Goal: Task Accomplishment & Management: Complete application form

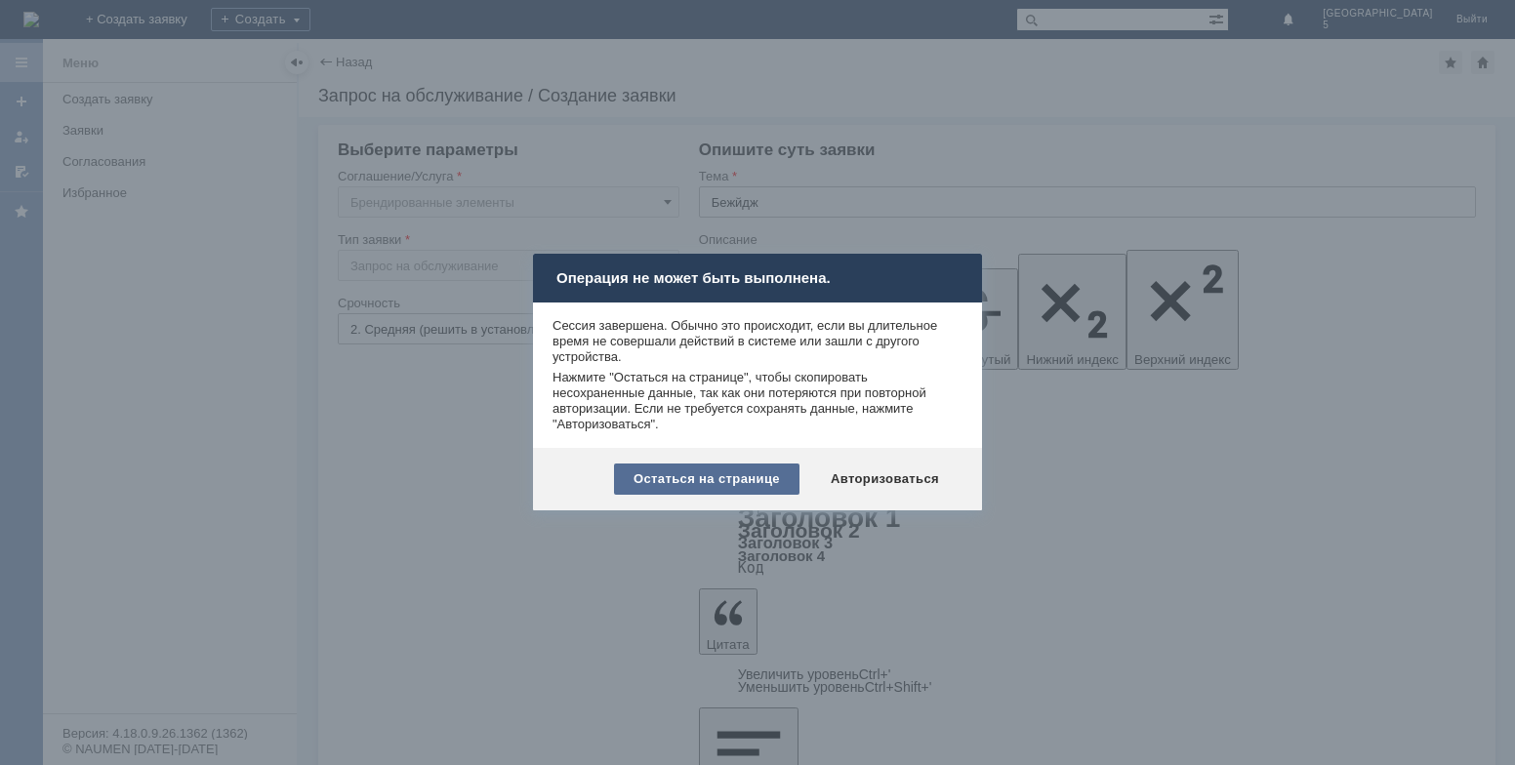
click at [660, 486] on div "Остаться на странице" at bounding box center [706, 479] width 185 height 31
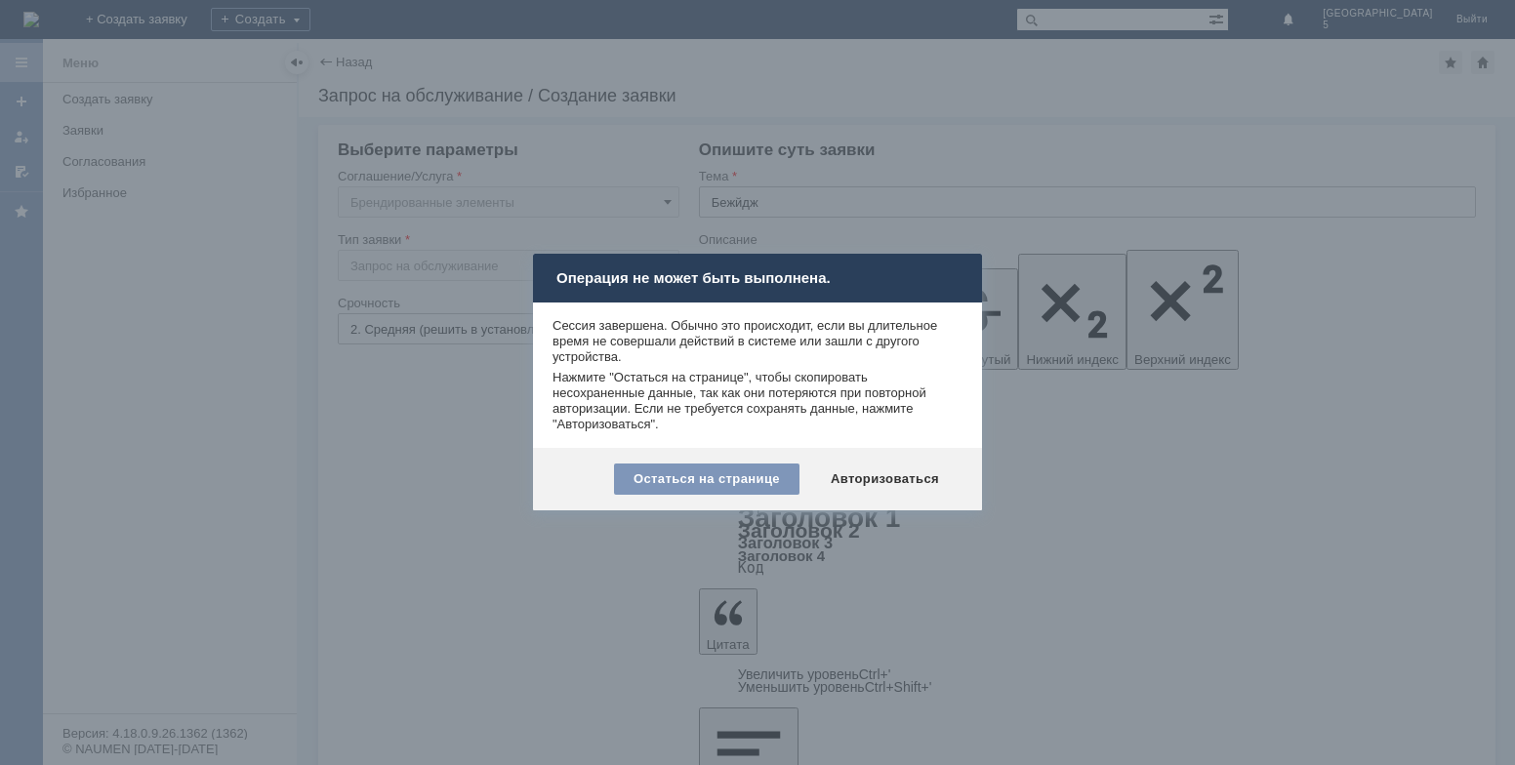
drag, startPoint x: 790, startPoint y: 470, endPoint x: 716, endPoint y: 461, distance: 74.8
click at [765, 473] on div "Остаться на странице" at bounding box center [706, 479] width 185 height 31
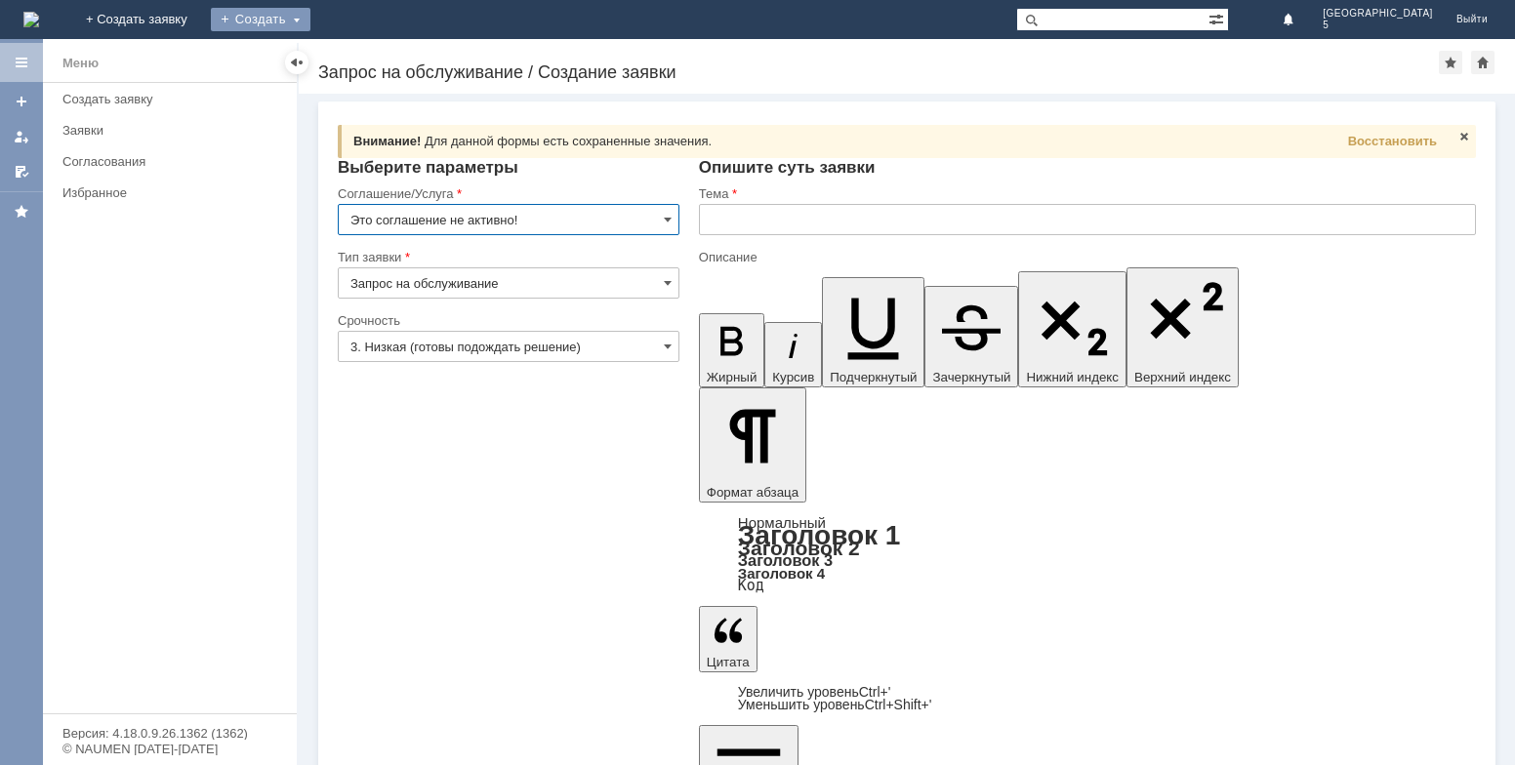
click at [310, 17] on div "Создать" at bounding box center [261, 19] width 100 height 23
click at [744, 222] on input "text" at bounding box center [1087, 219] width 777 height 31
click at [520, 232] on input "Это соглашение не активно!" at bounding box center [509, 219] width 342 height 31
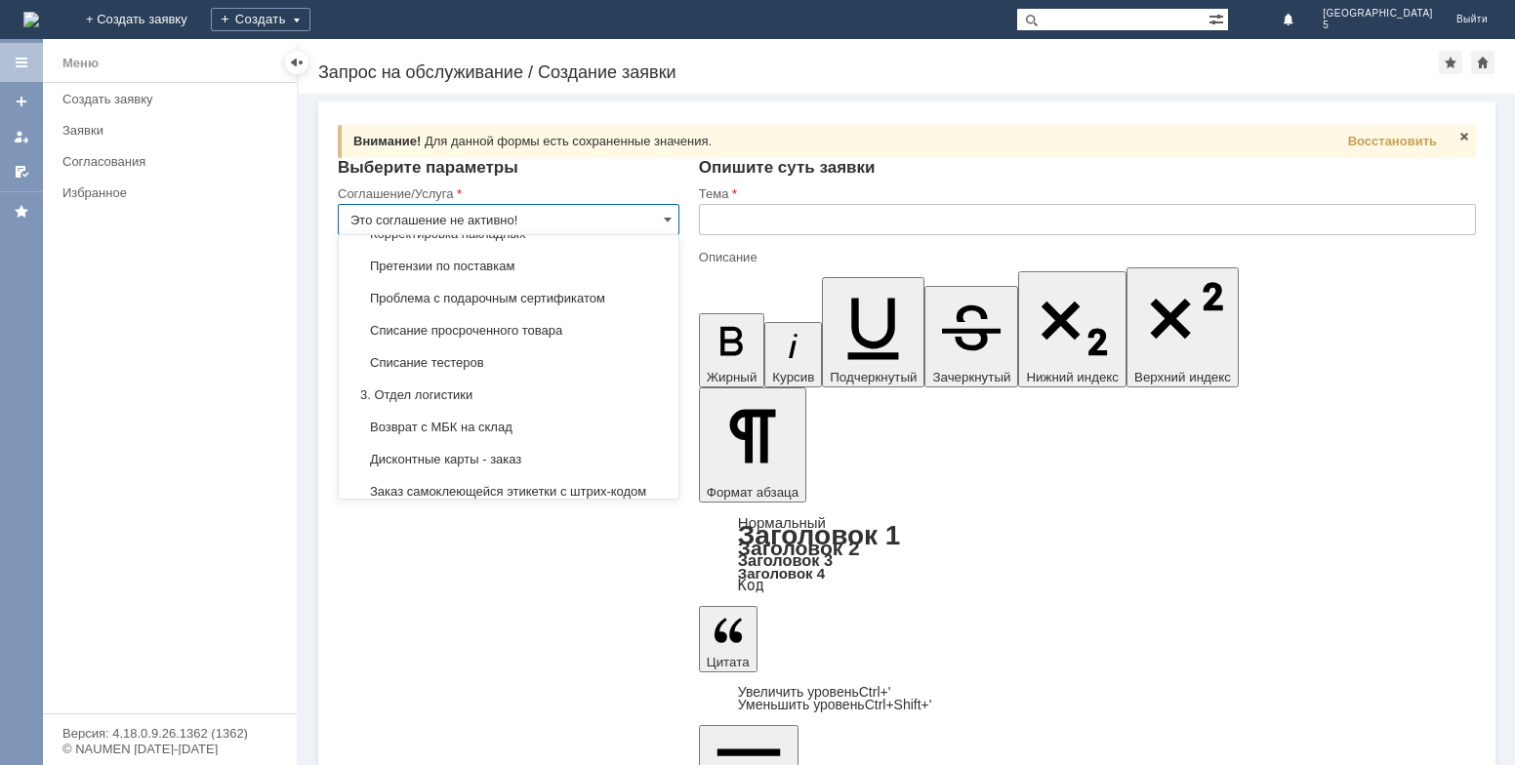
scroll to position [488, 0]
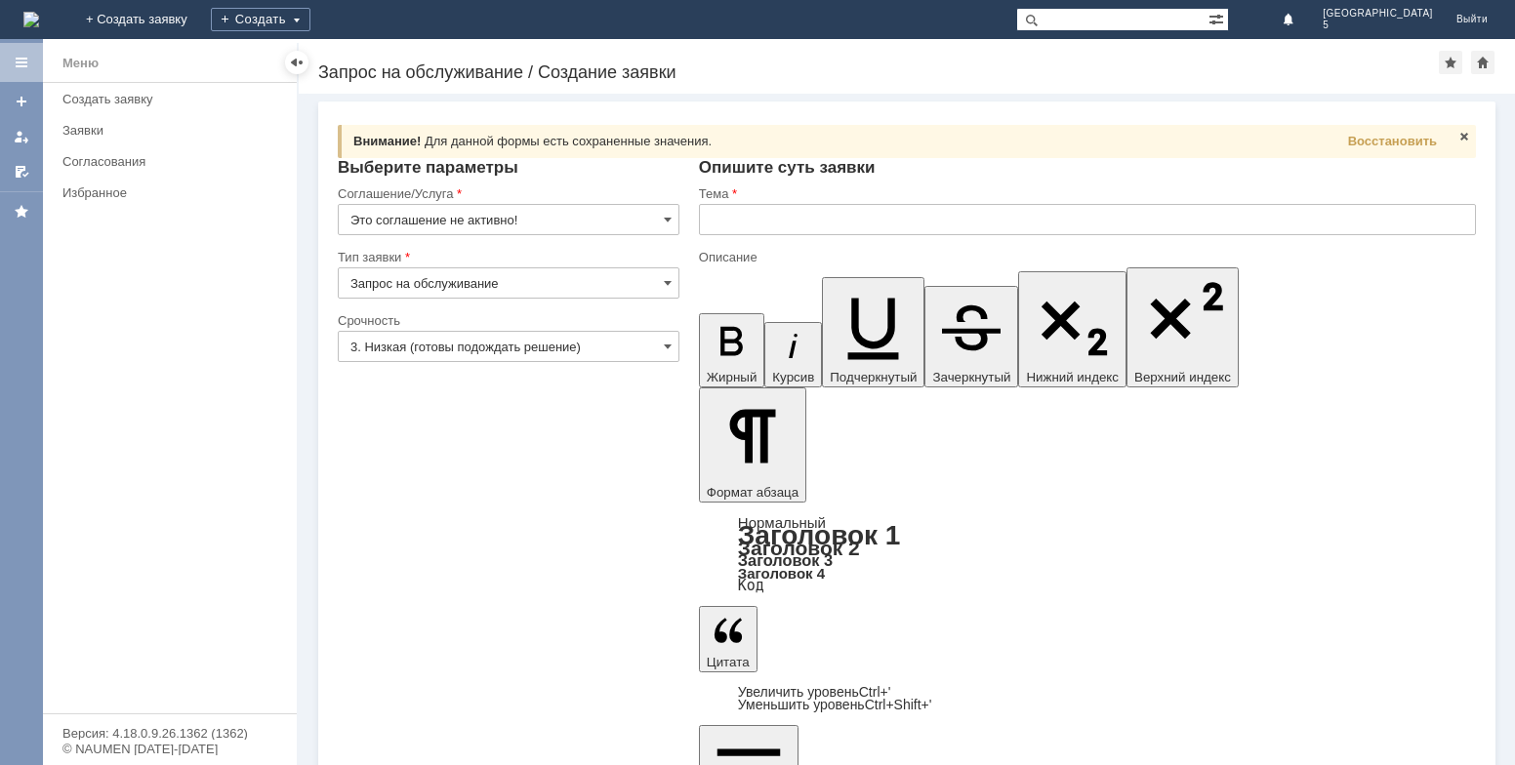
click at [534, 139] on span "Для данной формы есть сохраненные значения." at bounding box center [567, 141] width 287 height 15
type input "Это соглашение не активно!"
click at [1379, 137] on span "Восстановить" at bounding box center [1392, 141] width 89 height 15
type input "2. Средняя (решить в установленные сроки)"
type input "Бежйдж"
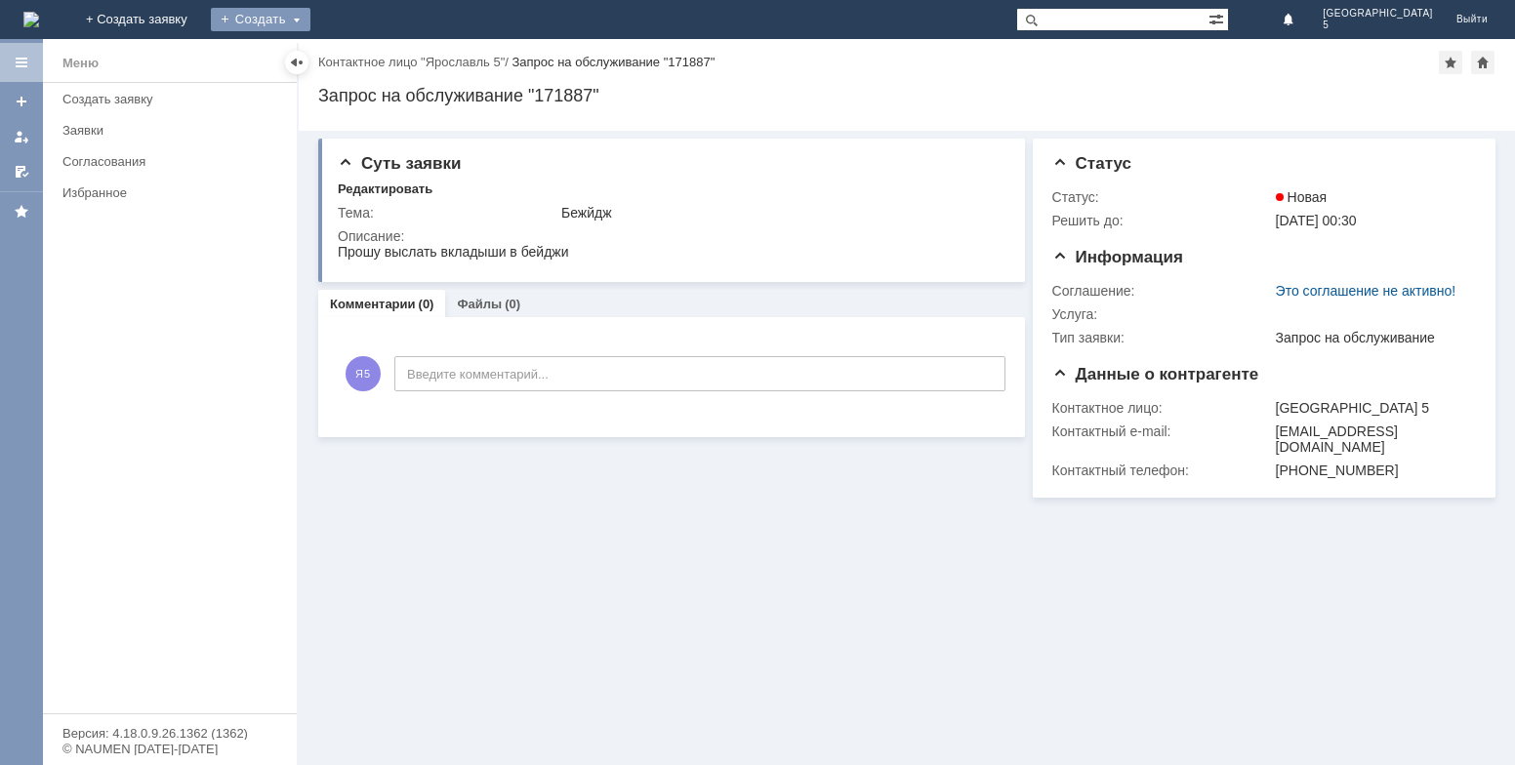
click at [310, 29] on div "Создать" at bounding box center [261, 19] width 100 height 23
click at [310, 21] on div "Создать" at bounding box center [261, 19] width 100 height 23
click at [310, 17] on div "Создать" at bounding box center [261, 19] width 100 height 23
click at [199, 15] on link "+ Создать заявку" at bounding box center [136, 19] width 125 height 39
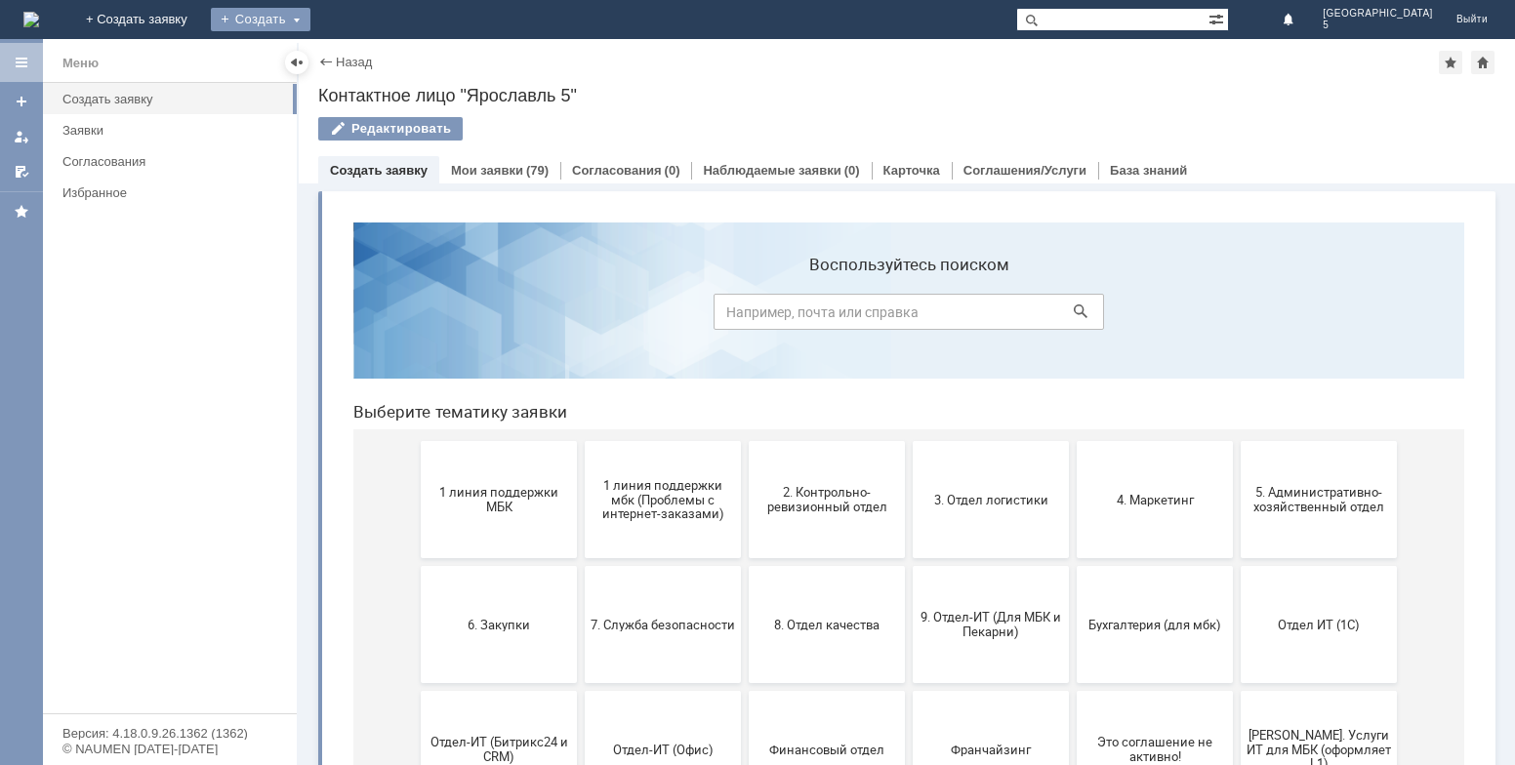
click at [310, 20] on div "Создать" at bounding box center [261, 19] width 100 height 23
click at [363, 61] on link "Заявка" at bounding box center [289, 58] width 148 height 23
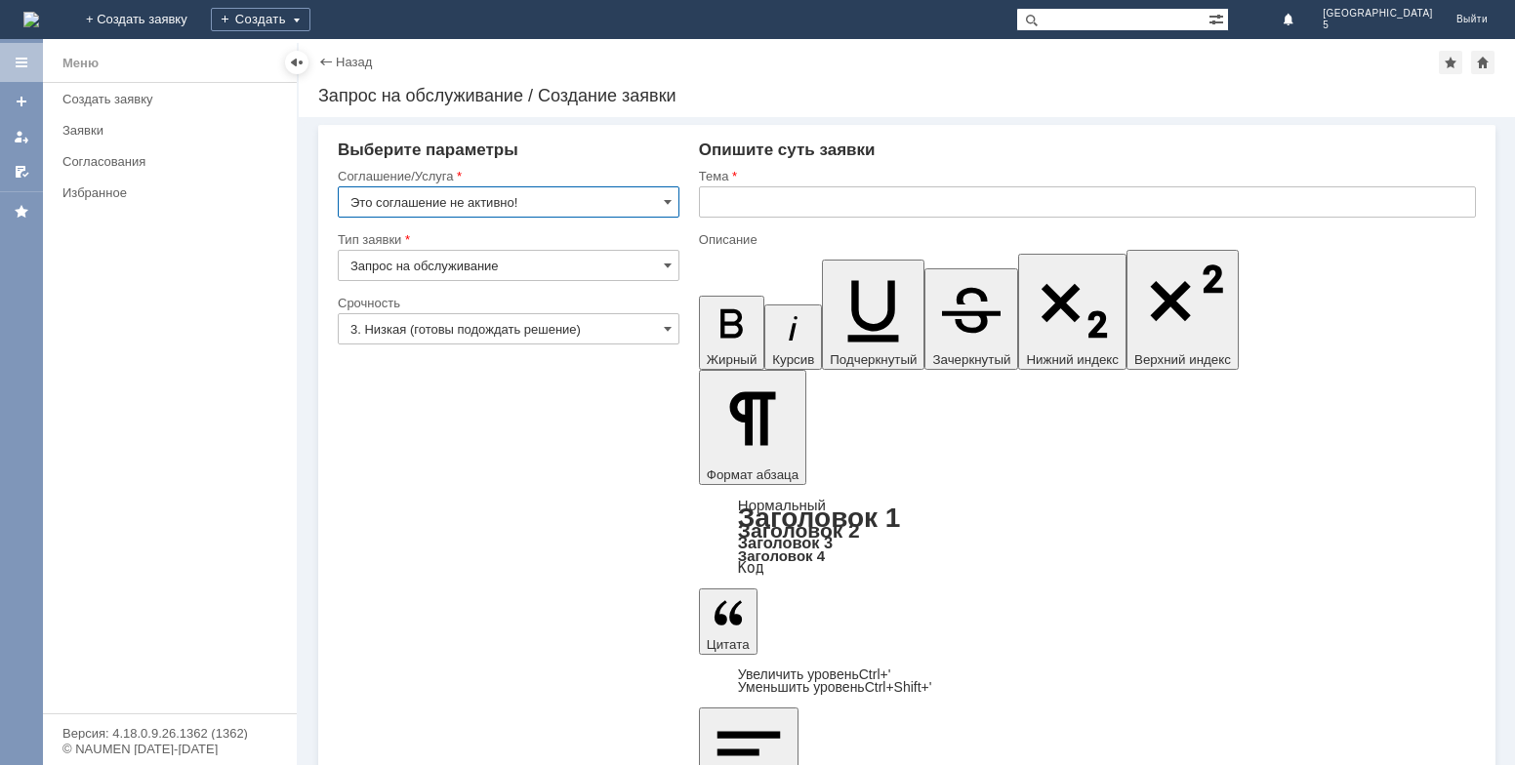
click at [487, 204] on input "Это соглашение не активно!" at bounding box center [509, 201] width 342 height 31
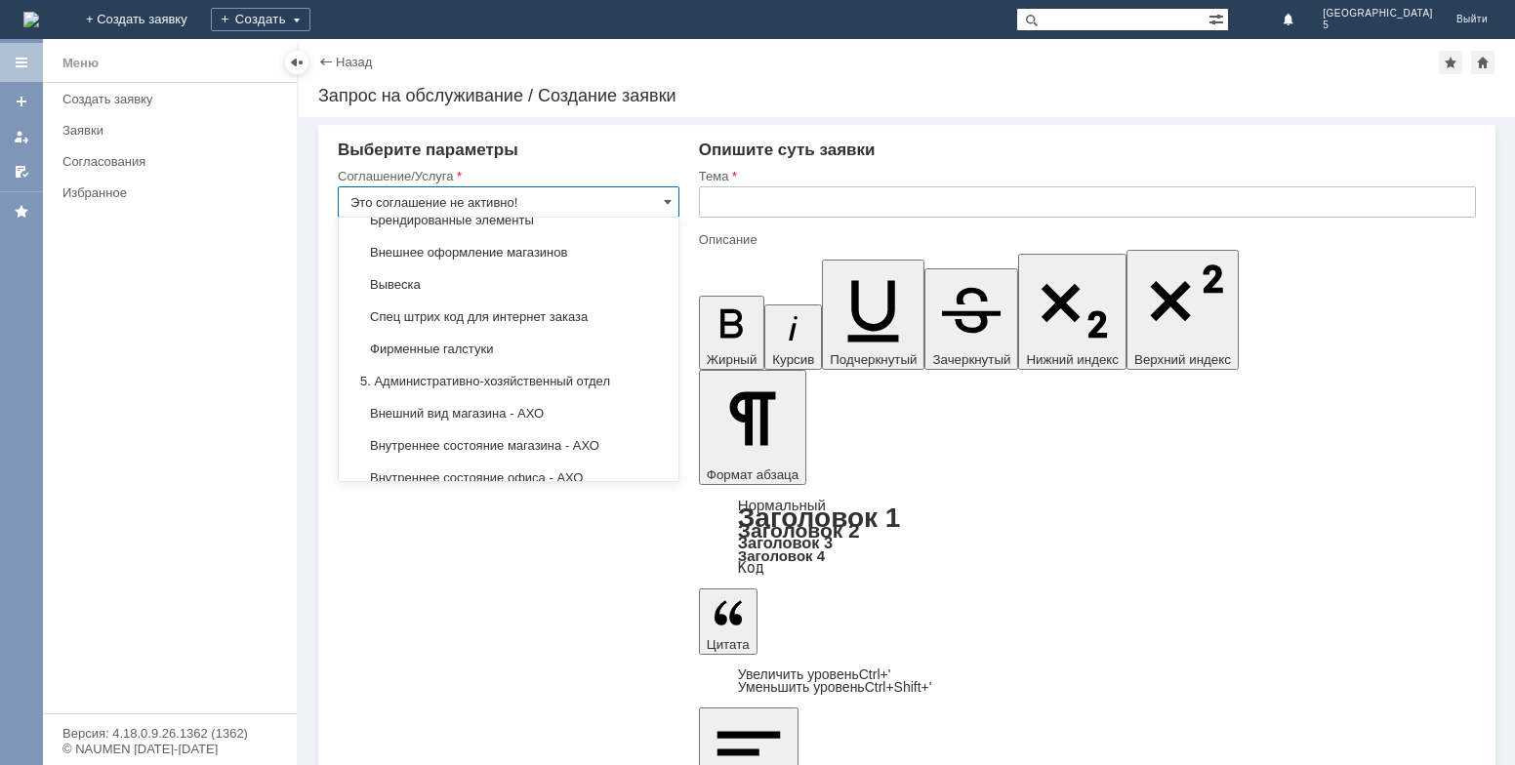
scroll to position [1268, 0]
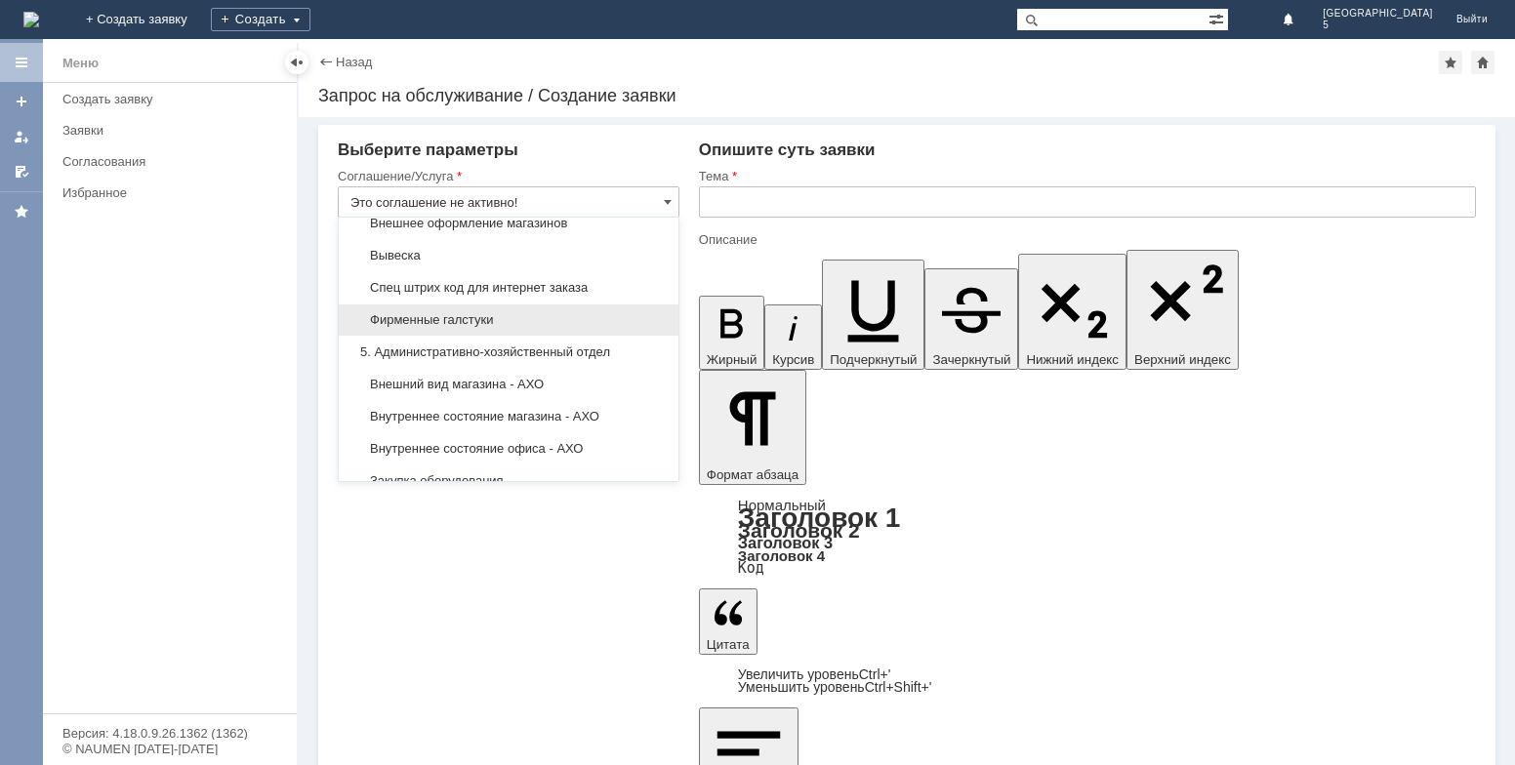
click at [494, 336] on div "Фирменные галстуки" at bounding box center [509, 319] width 340 height 31
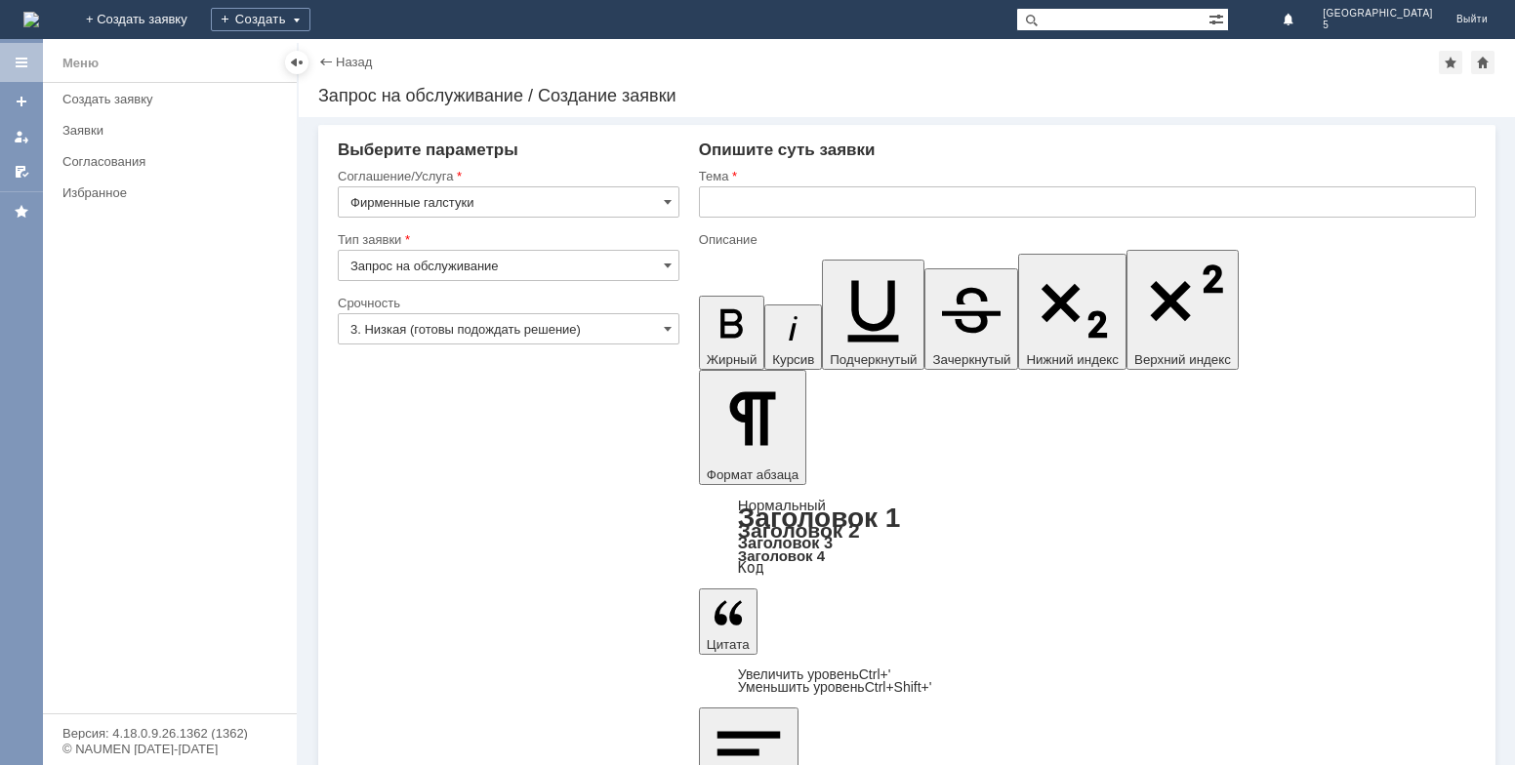
type input "Фирменные галстуки"
click at [672, 325] on input "3. Низкая (готовы подождать решение)" at bounding box center [509, 328] width 342 height 31
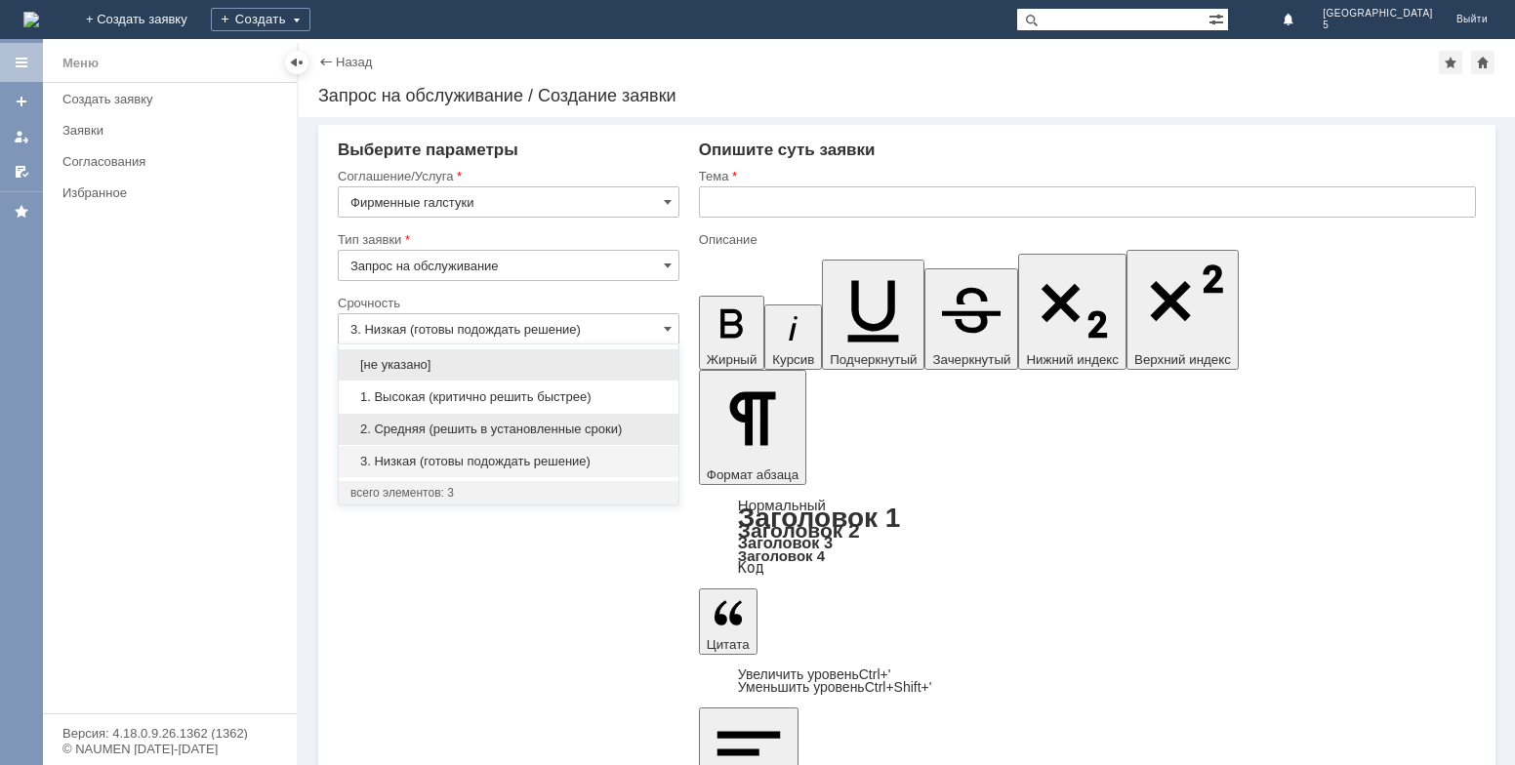
click at [479, 431] on span "2. Средняя (решить в установленные сроки)" at bounding box center [508, 430] width 316 height 16
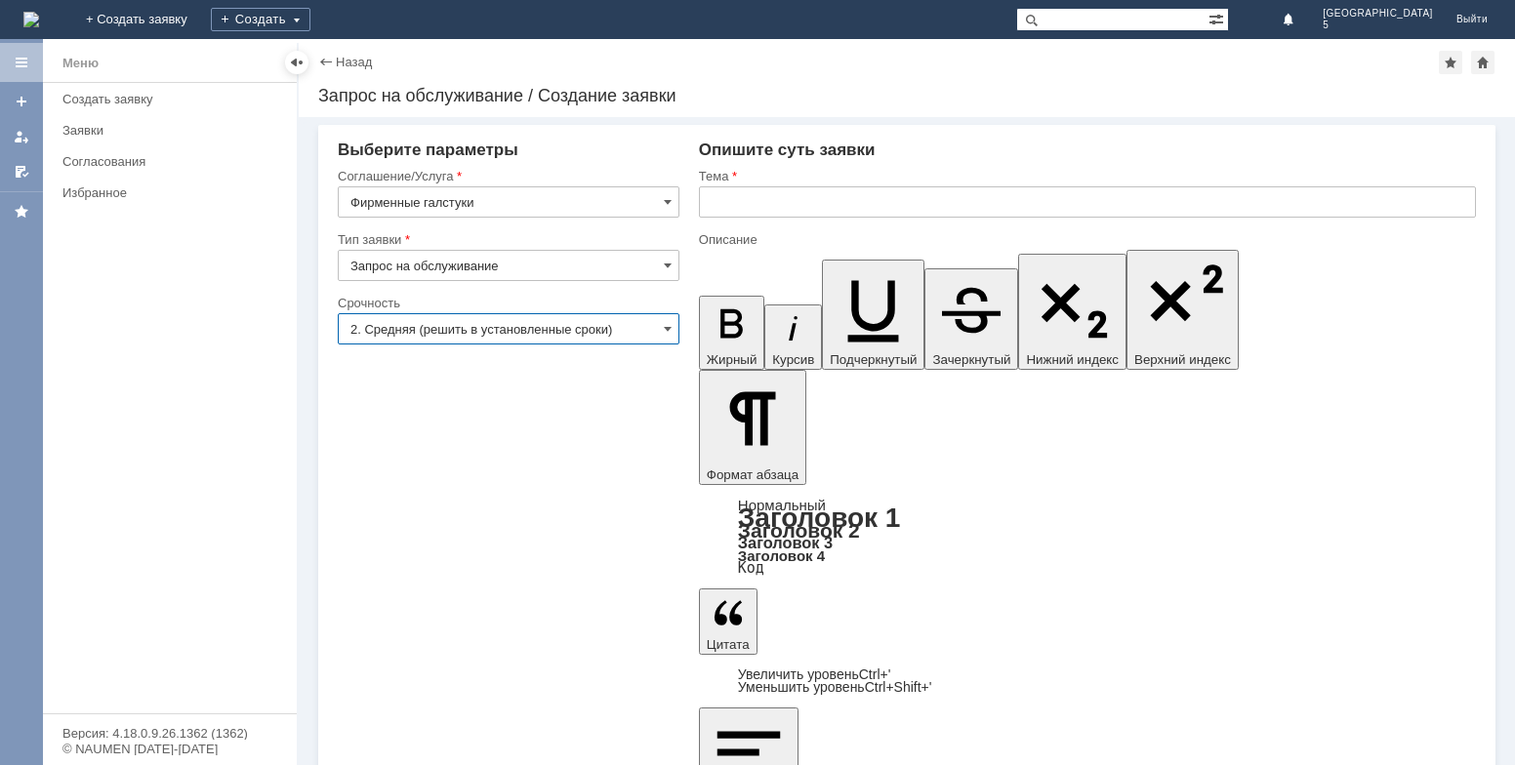
type input "2. Средняя (решить в установленные сроки)"
click at [861, 206] on input "text" at bounding box center [1087, 201] width 777 height 31
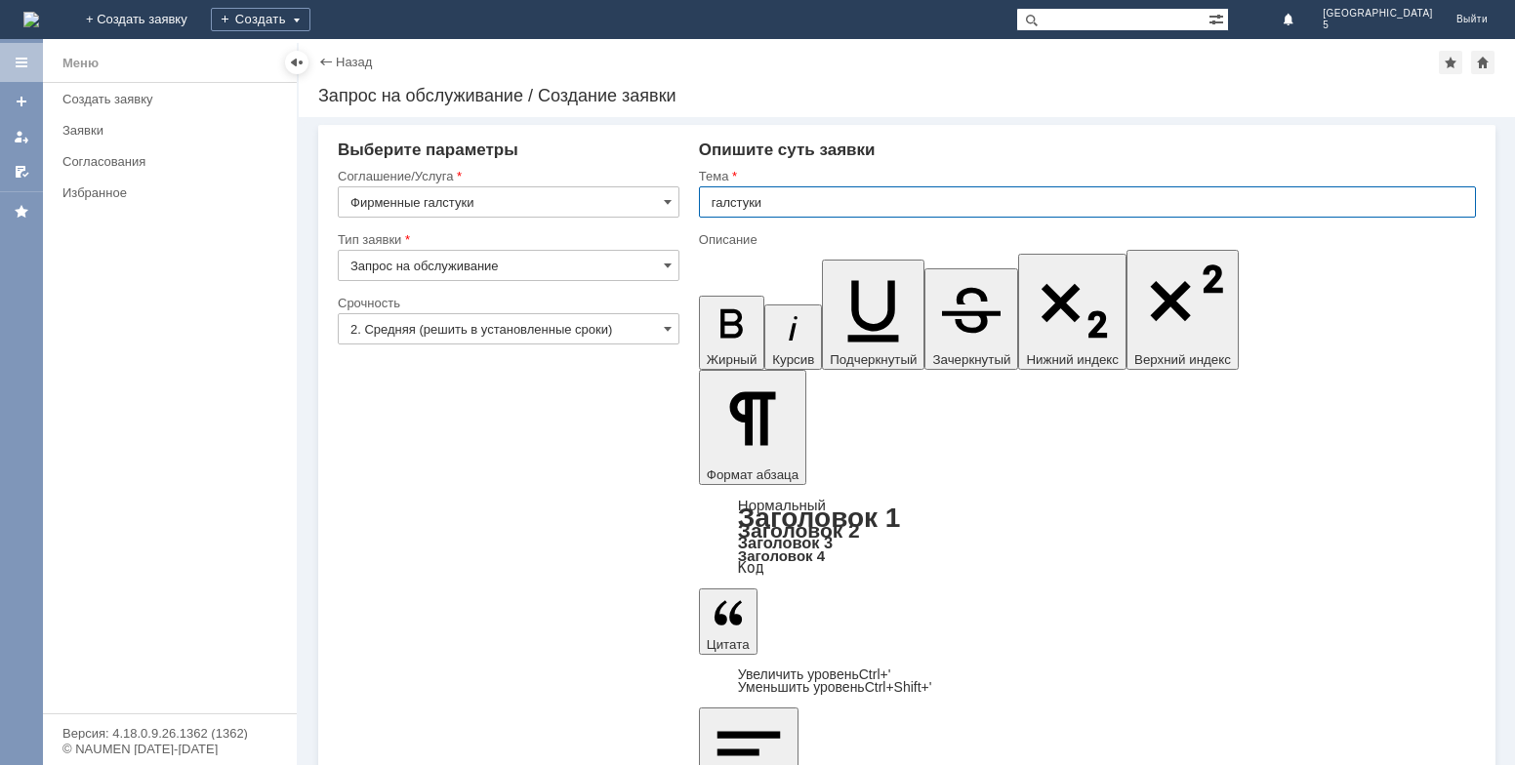
type input "галстуки"
